Goal: Check status: Check status

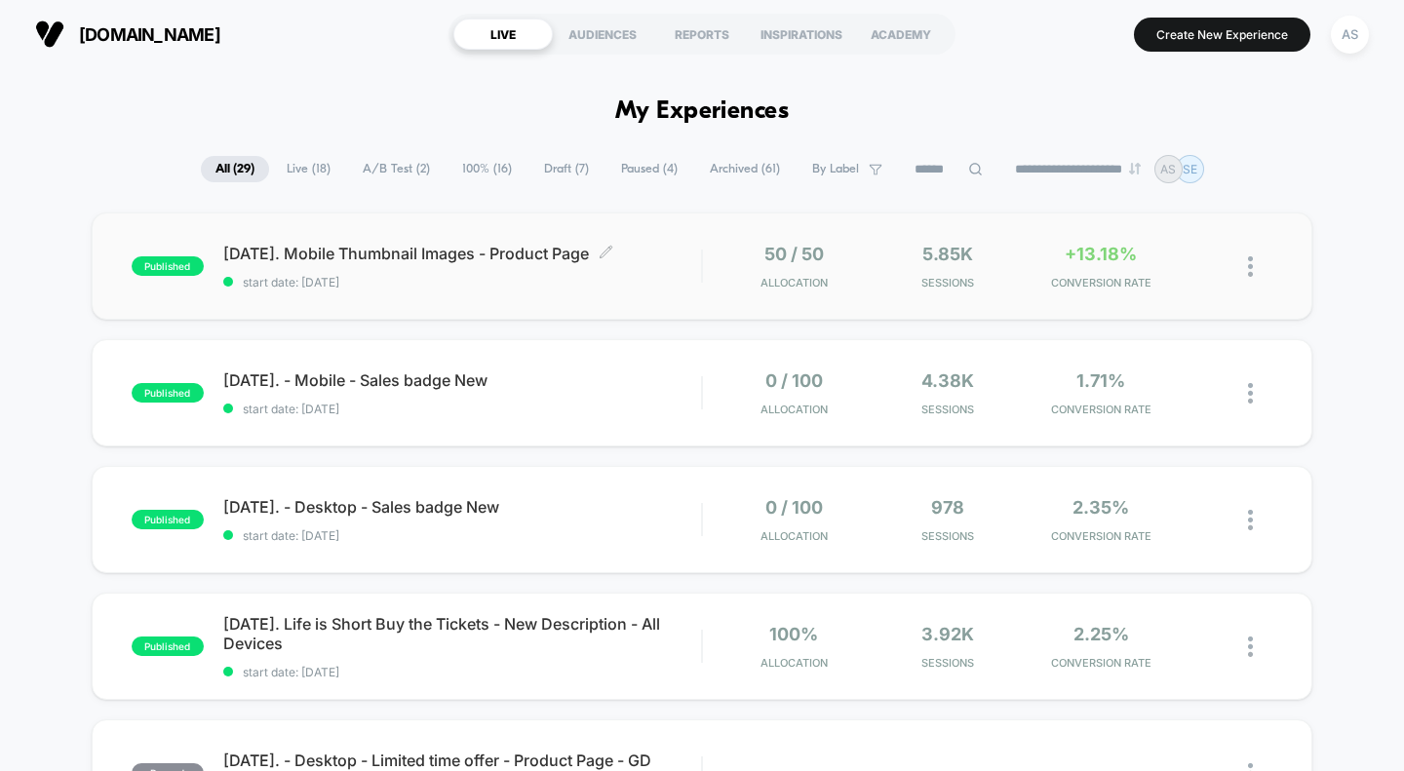
click at [393, 255] on span "[DATE]. Mobile Thumbnail Images - Product Page Click to edit experience details" at bounding box center [462, 253] width 479 height 19
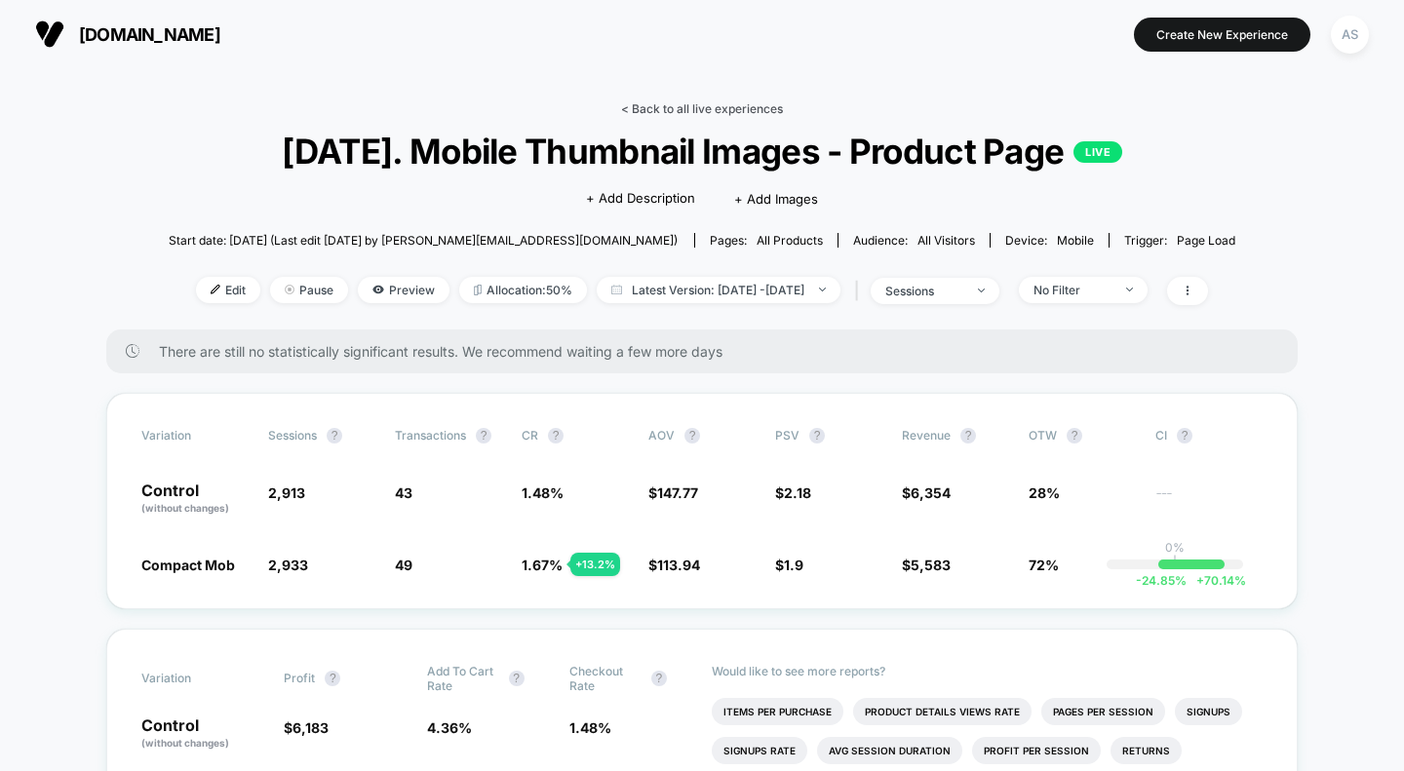
click at [725, 106] on link "< Back to all live experiences" at bounding box center [702, 108] width 162 height 15
